Goal: Information Seeking & Learning: Check status

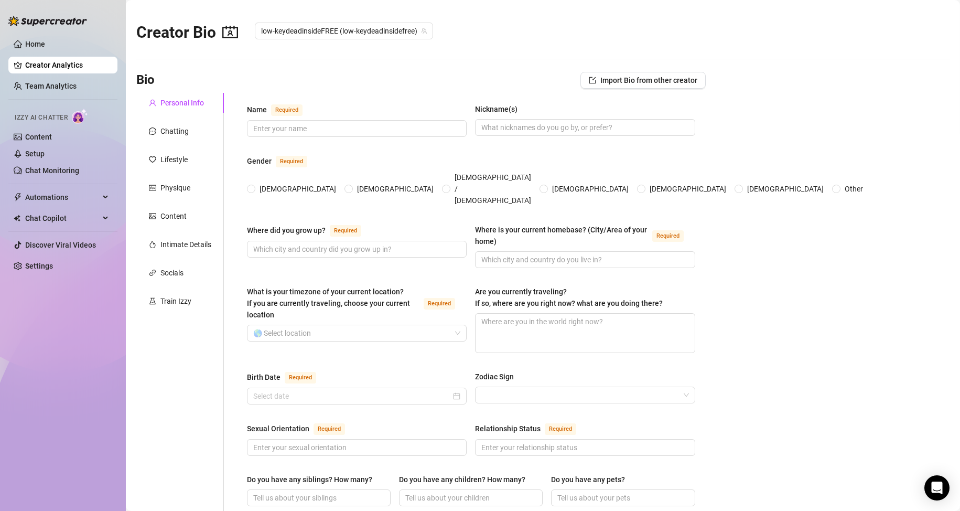
scroll to position [462, 0]
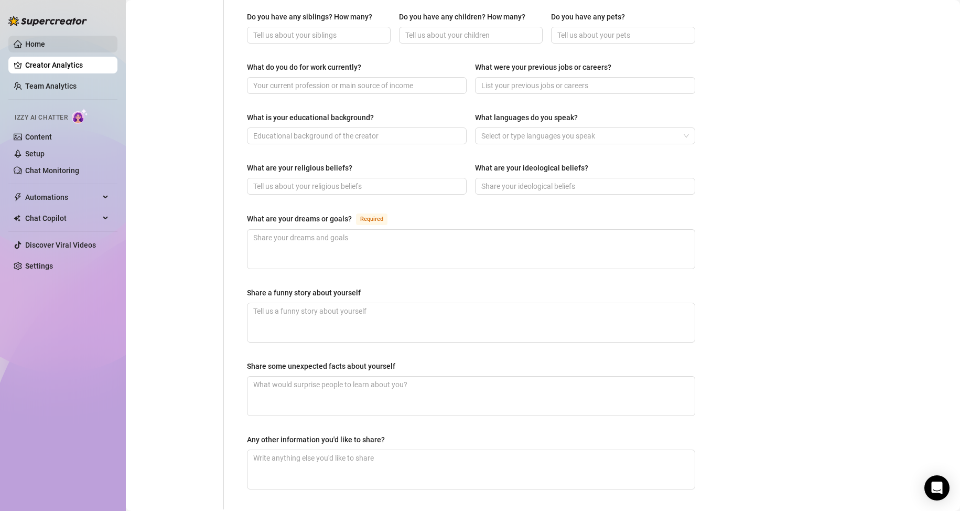
click at [37, 42] on link "Home" at bounding box center [35, 44] width 20 height 8
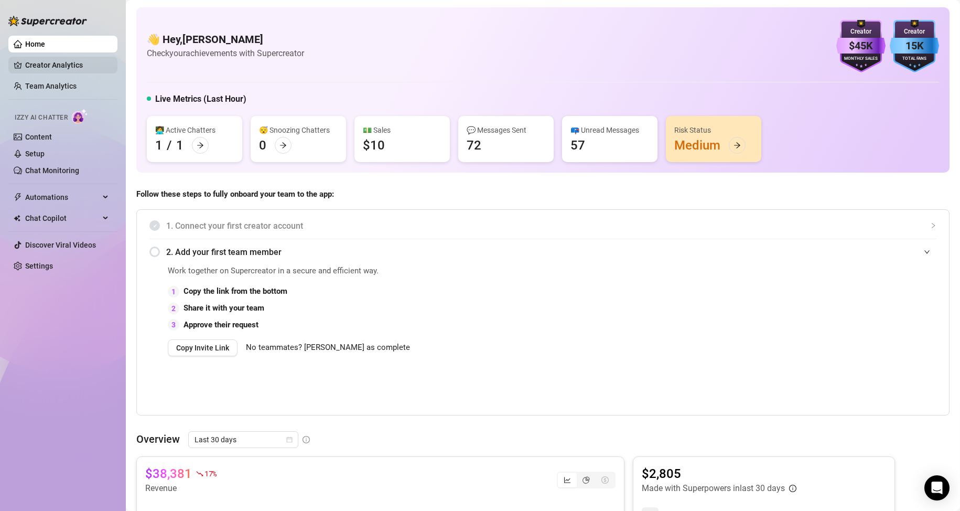
click at [72, 67] on link "Creator Analytics" at bounding box center [67, 65] width 84 height 17
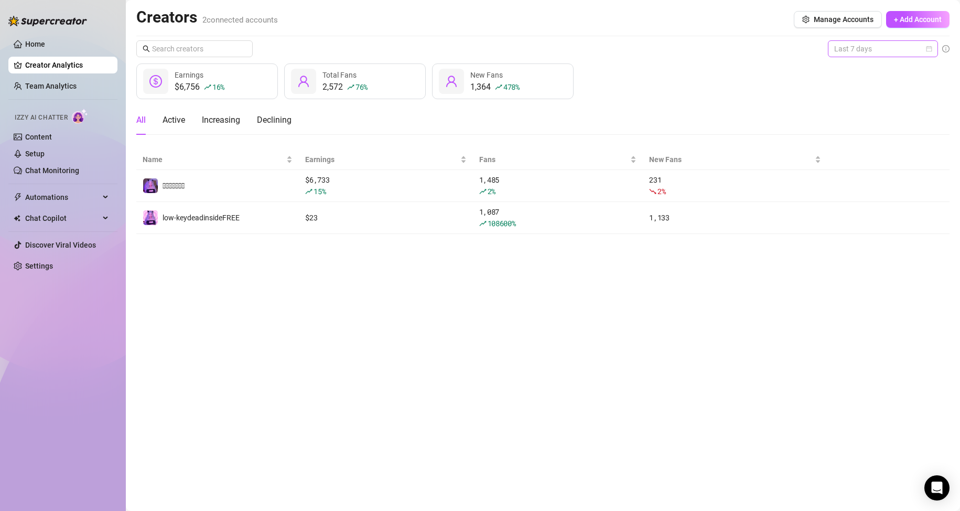
click at [844, 52] on span "Last 7 days" at bounding box center [883, 49] width 98 height 16
click at [836, 71] on div "Last 24 hours" at bounding box center [882, 70] width 93 height 12
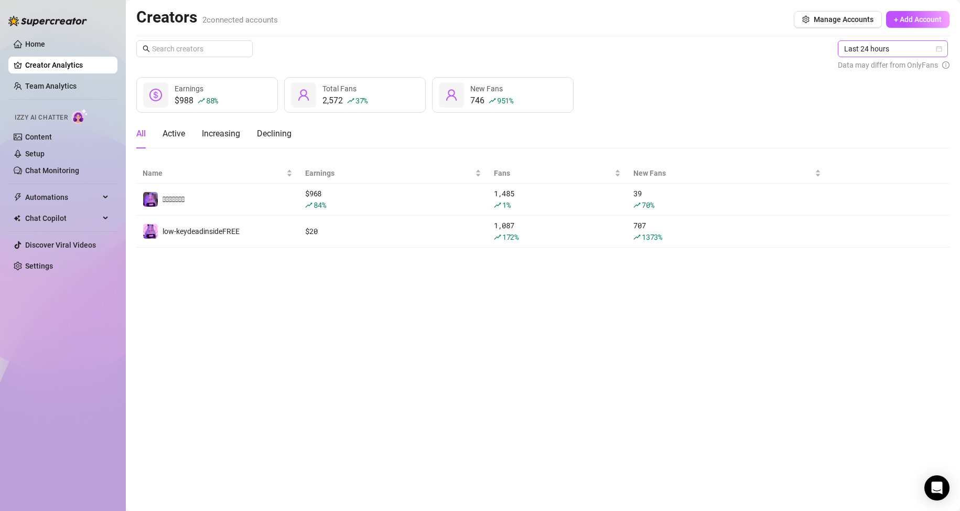
click at [846, 51] on span "Last 24 hours" at bounding box center [893, 49] width 98 height 16
click at [876, 81] on div "Last 7 days" at bounding box center [893, 87] width 93 height 12
